Goal: Information Seeking & Learning: Understand process/instructions

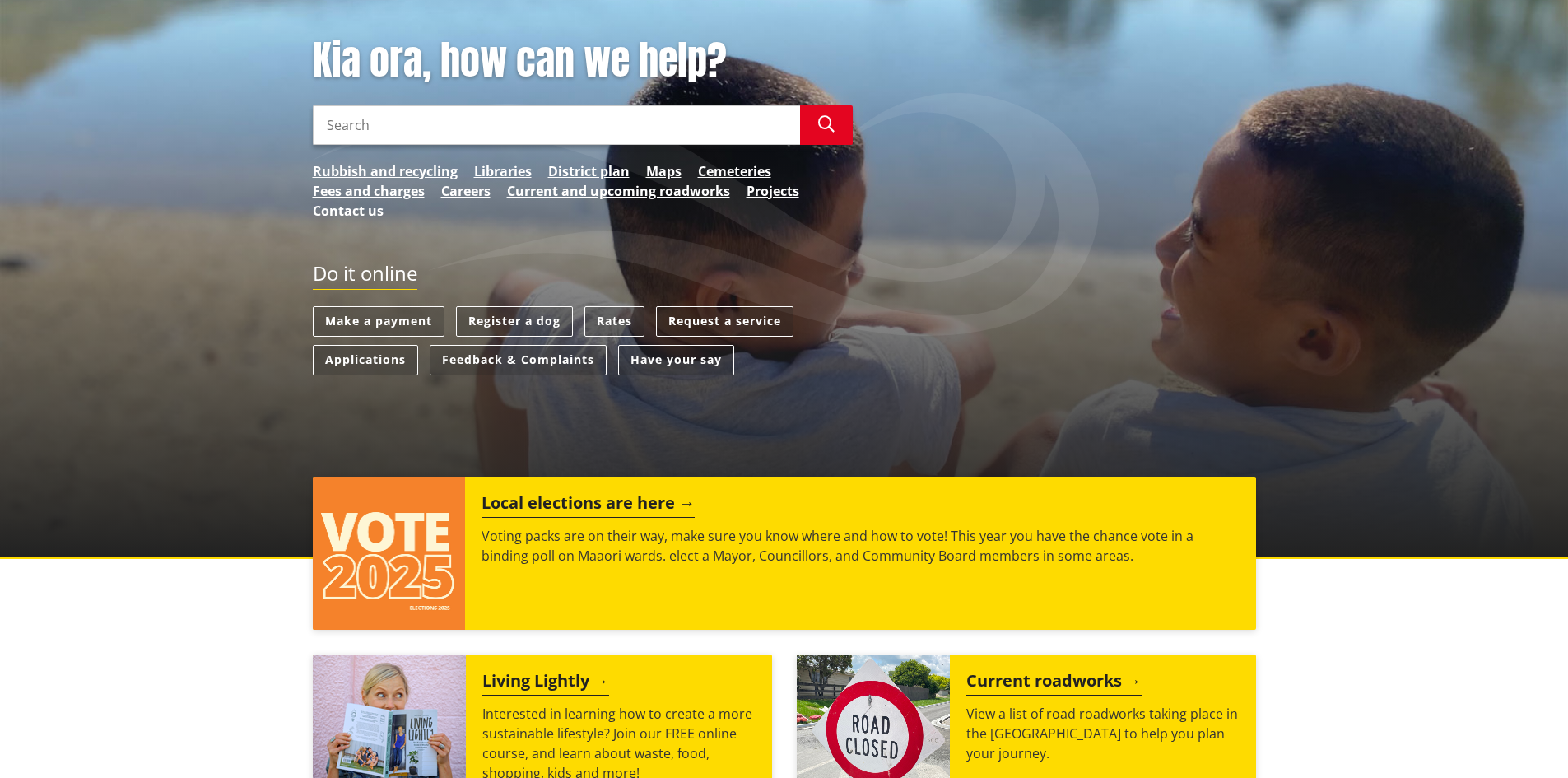
scroll to position [329, 0]
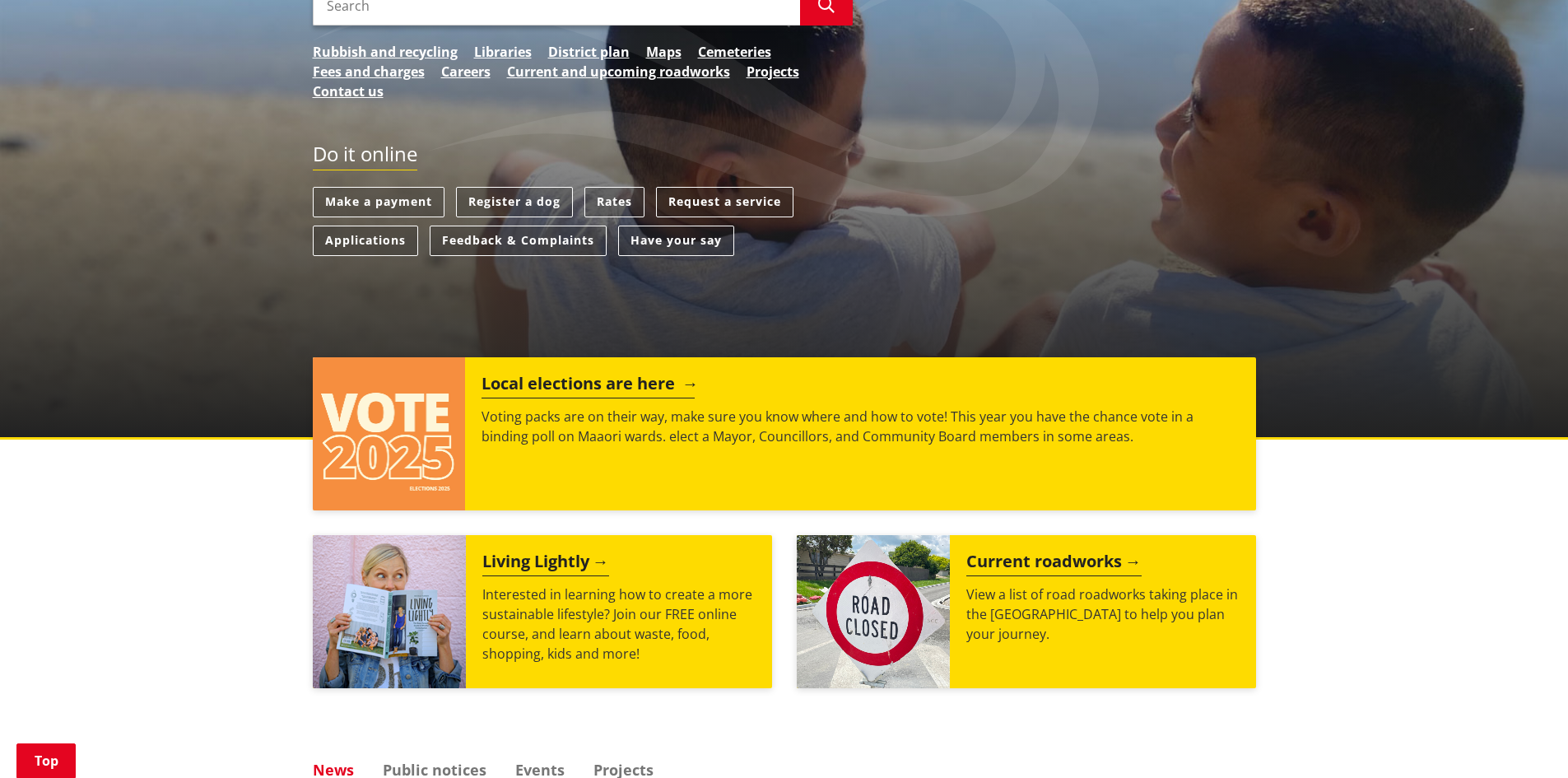
click at [623, 384] on h2 "Local elections are here" at bounding box center [588, 385] width 213 height 24
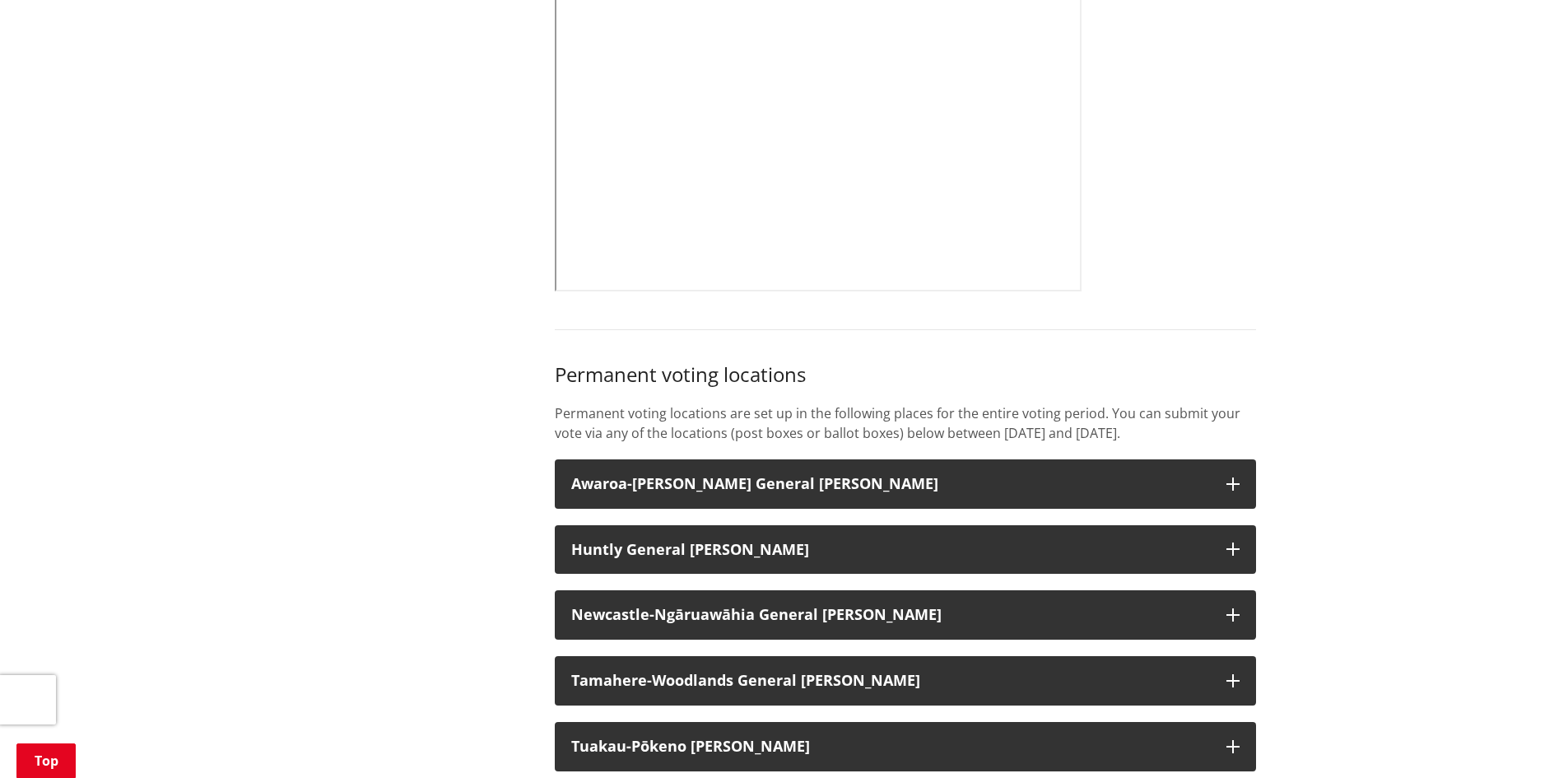
scroll to position [1234, 0]
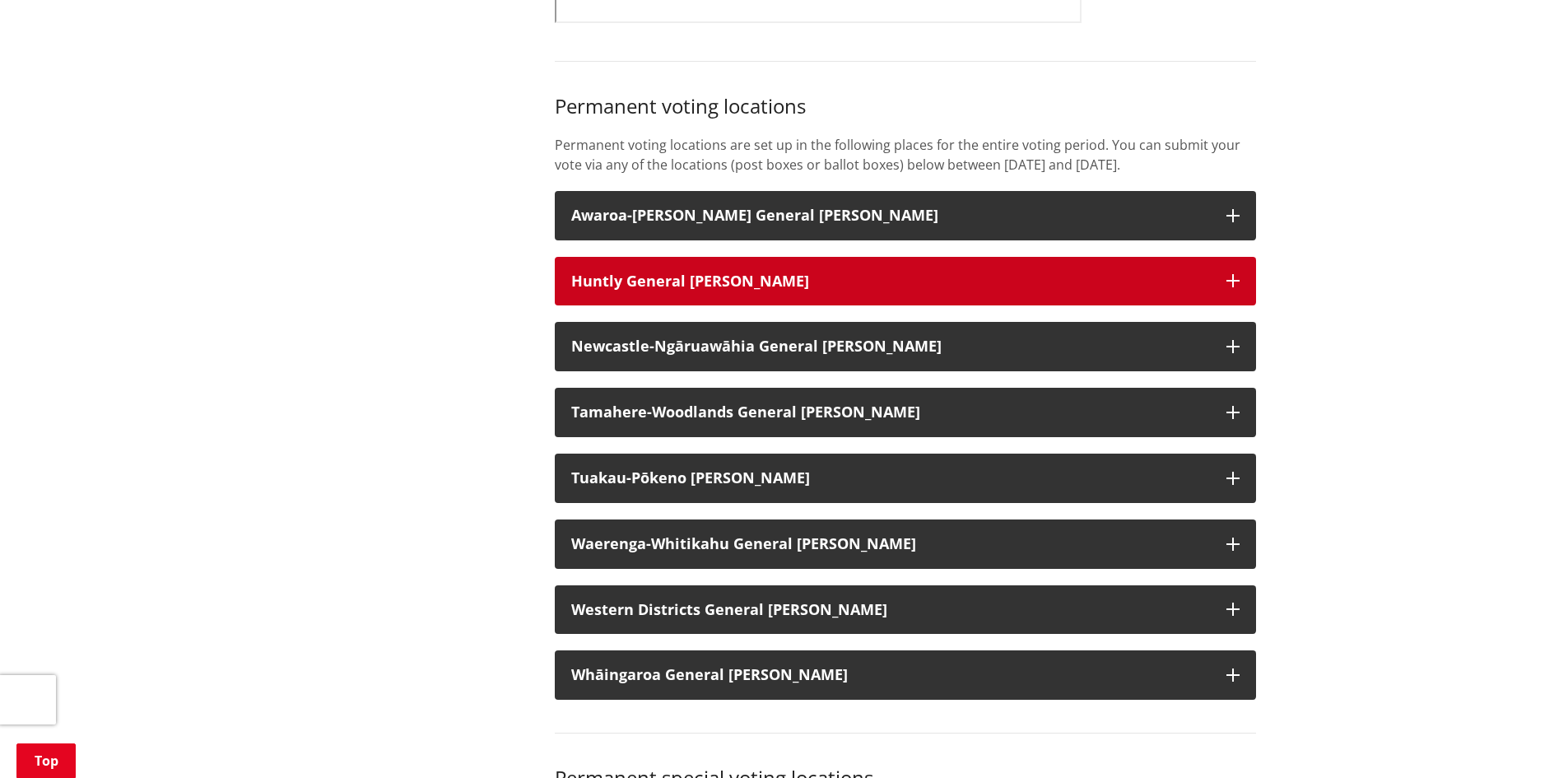
click at [1230, 287] on icon "button" at bounding box center [1233, 280] width 14 height 14
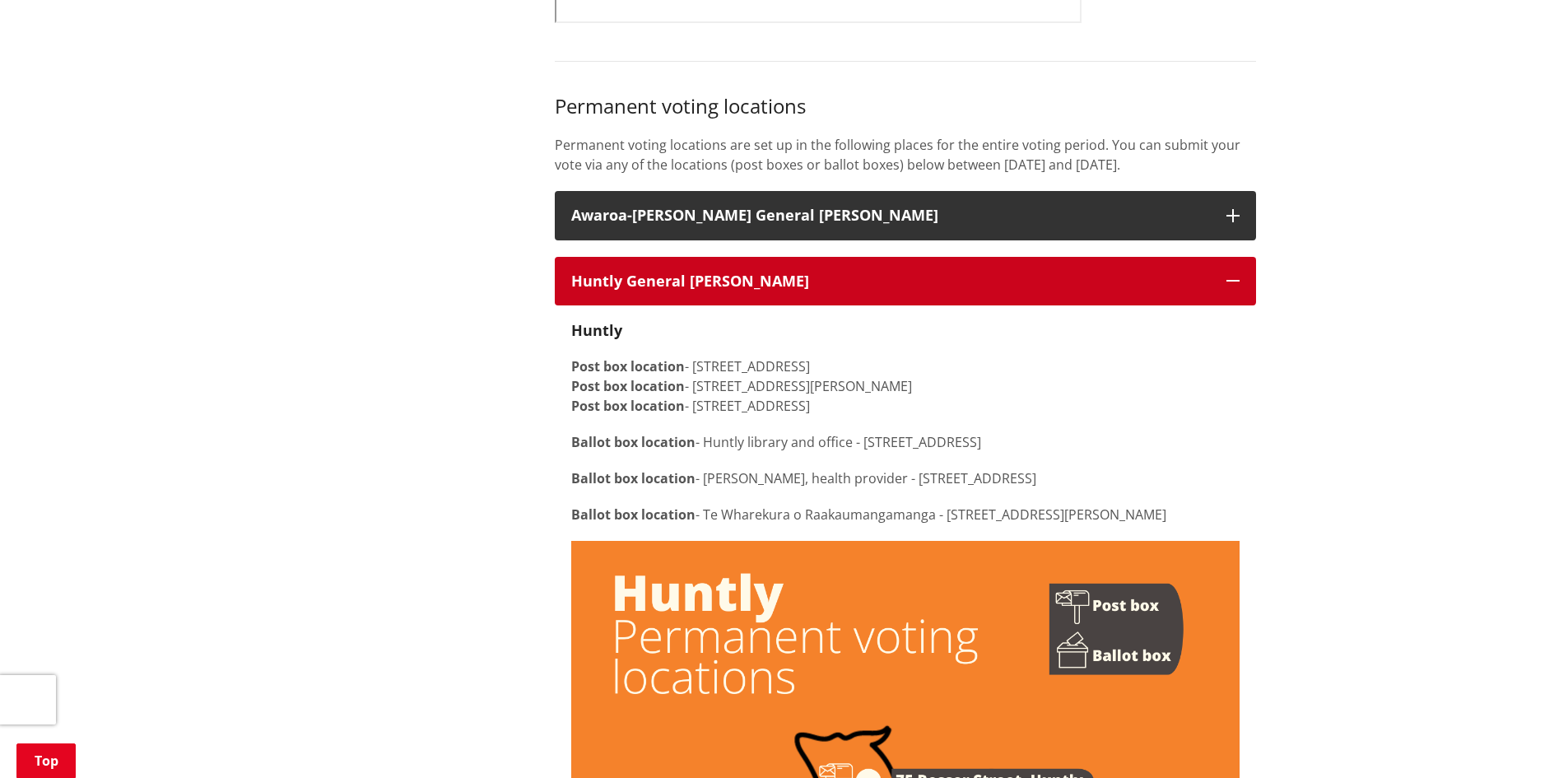
click at [1229, 287] on icon "button" at bounding box center [1233, 280] width 14 height 14
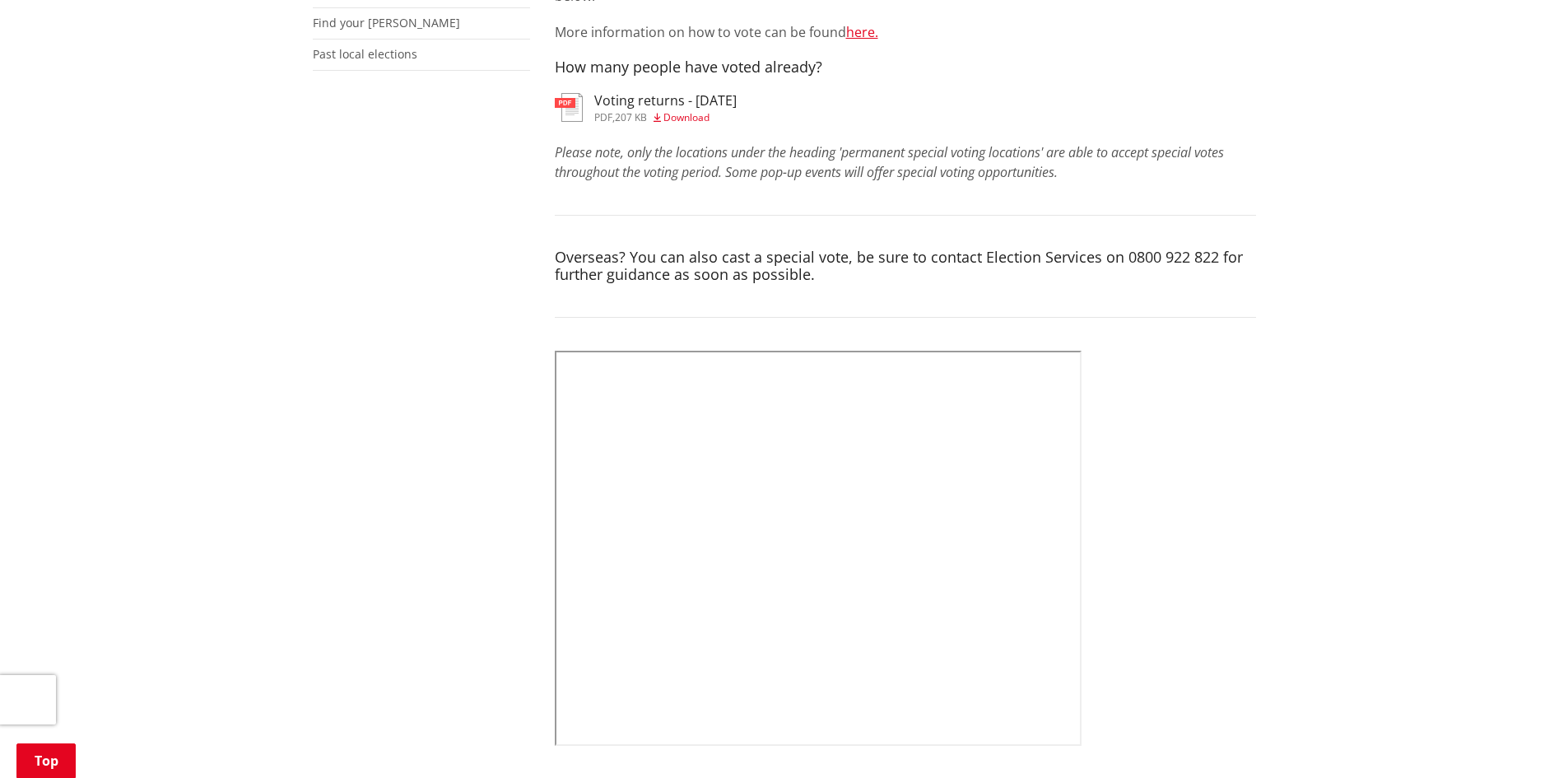
scroll to position [165, 0]
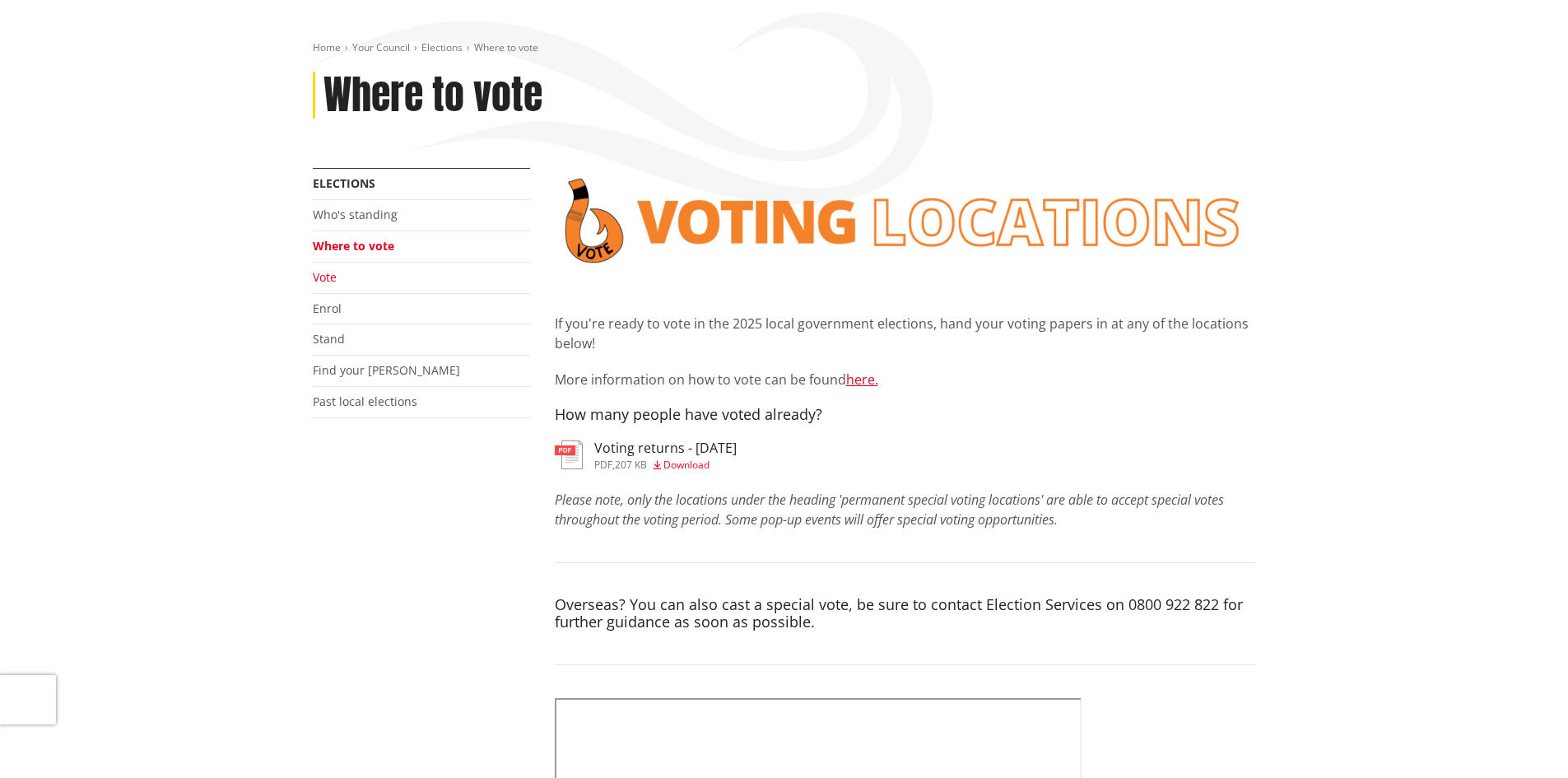
click at [330, 278] on link "Vote" at bounding box center [324, 277] width 24 height 16
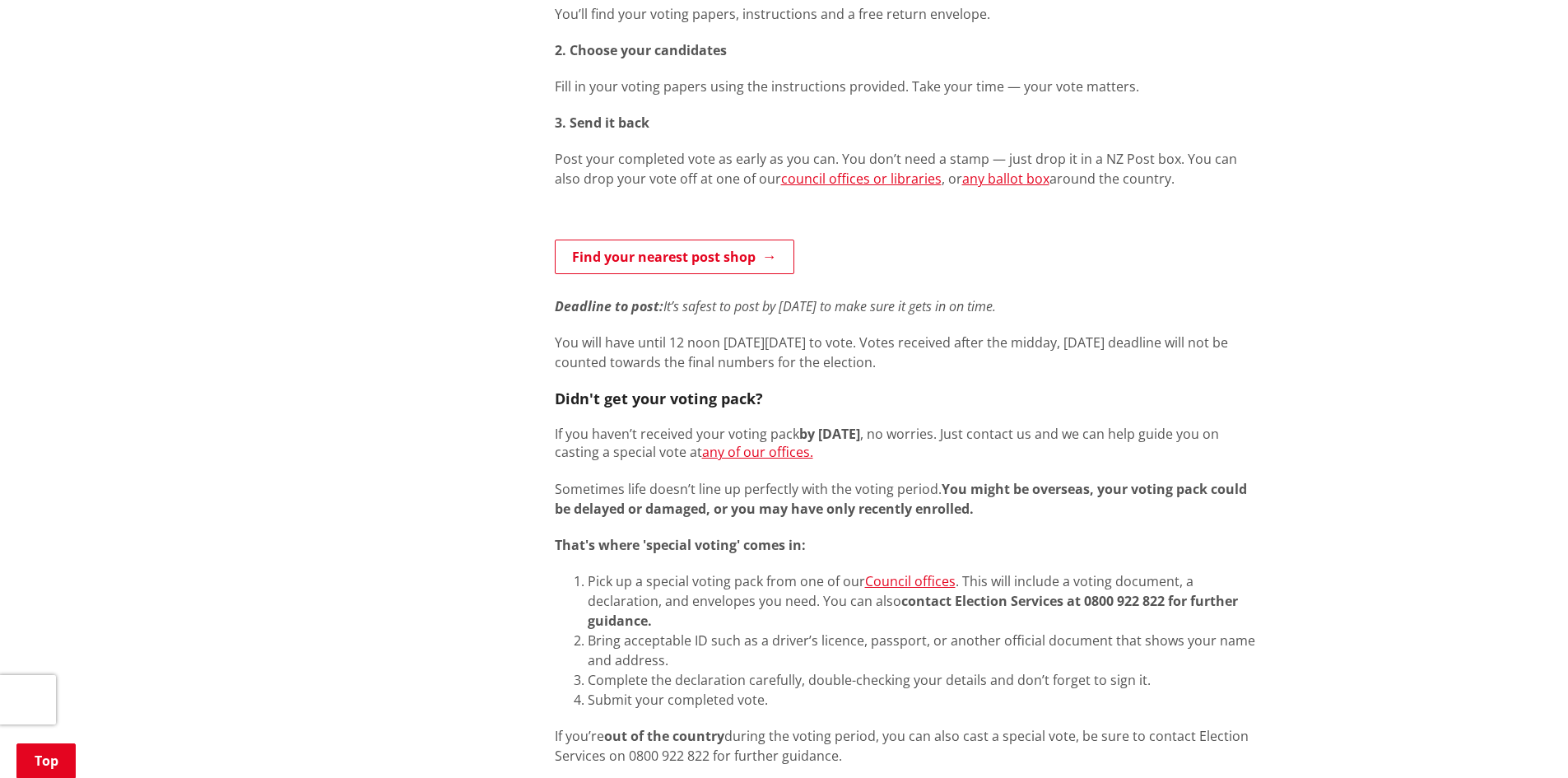
scroll to position [906, 0]
click at [776, 449] on link "any of our offices." at bounding box center [758, 450] width 112 height 18
